Goal: Navigation & Orientation: Go to known website

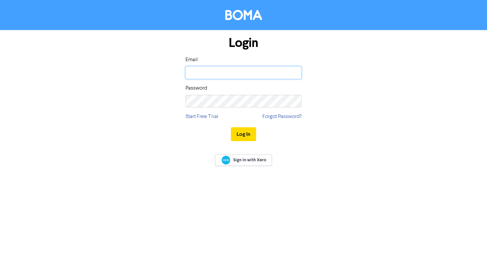
click at [232, 76] on input "email" at bounding box center [243, 73] width 116 height 13
type input "[PERSON_NAME][EMAIL_ADDRESS][DOMAIN_NAME]"
click at [231, 127] on button "Log In" at bounding box center [243, 134] width 25 height 14
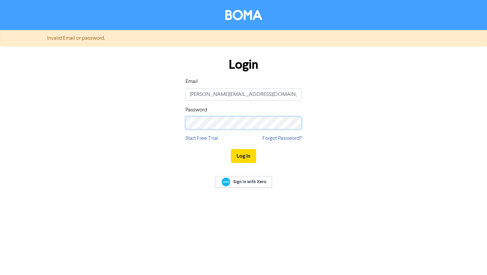
click at [231, 149] on button "Log In" at bounding box center [243, 156] width 25 height 14
